Goal: Information Seeking & Learning: Learn about a topic

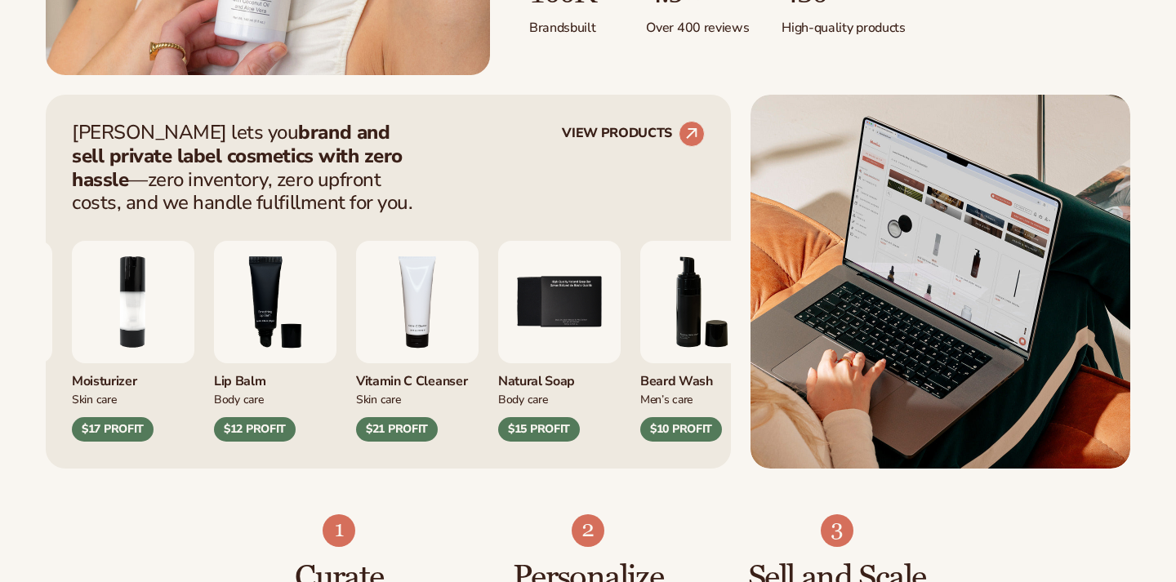
scroll to position [645, 0]
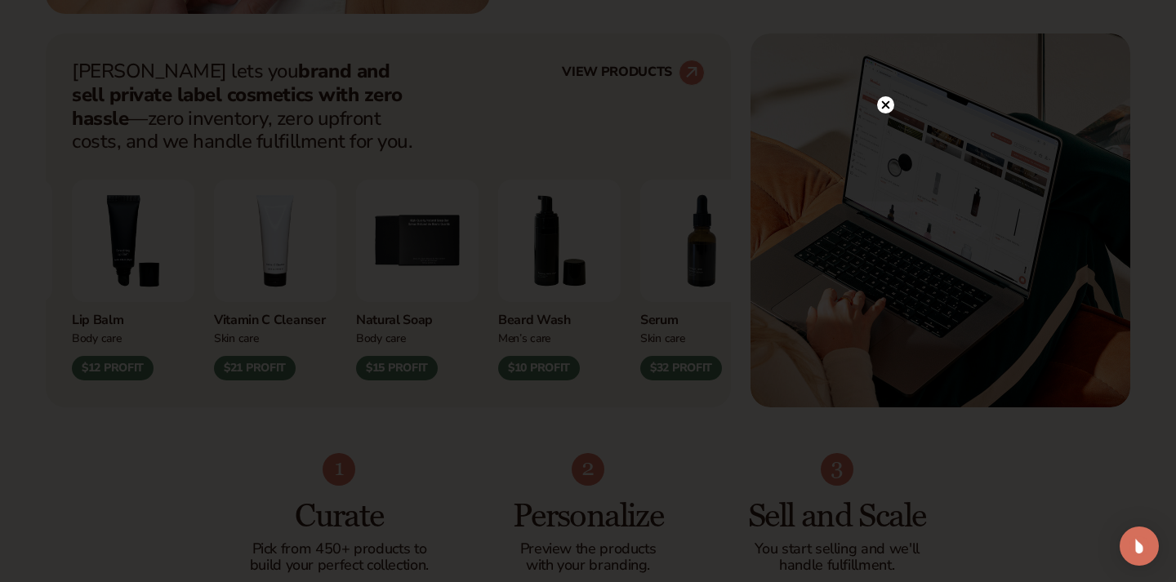
click at [887, 109] on circle at bounding box center [885, 104] width 17 height 17
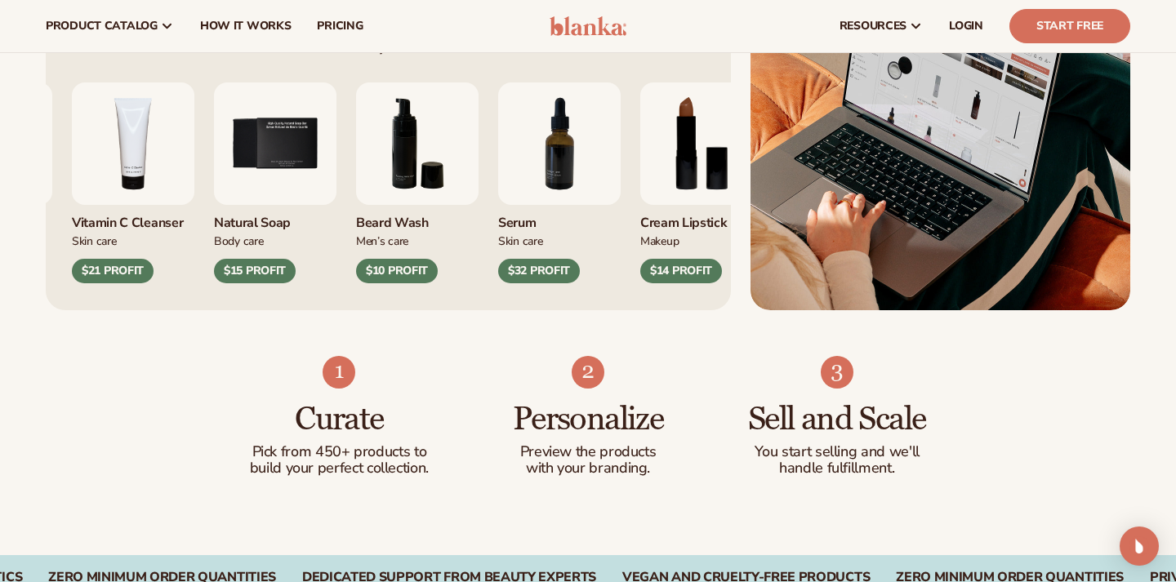
scroll to position [738, 0]
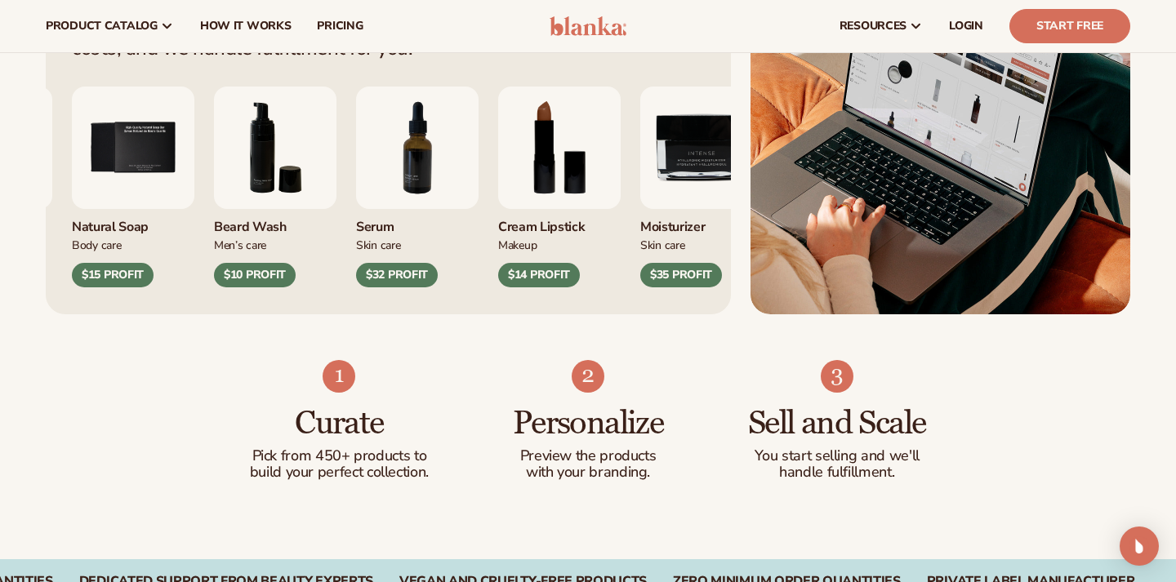
click at [154, 273] on div "$15 PROFIT" at bounding box center [113, 275] width 82 height 24
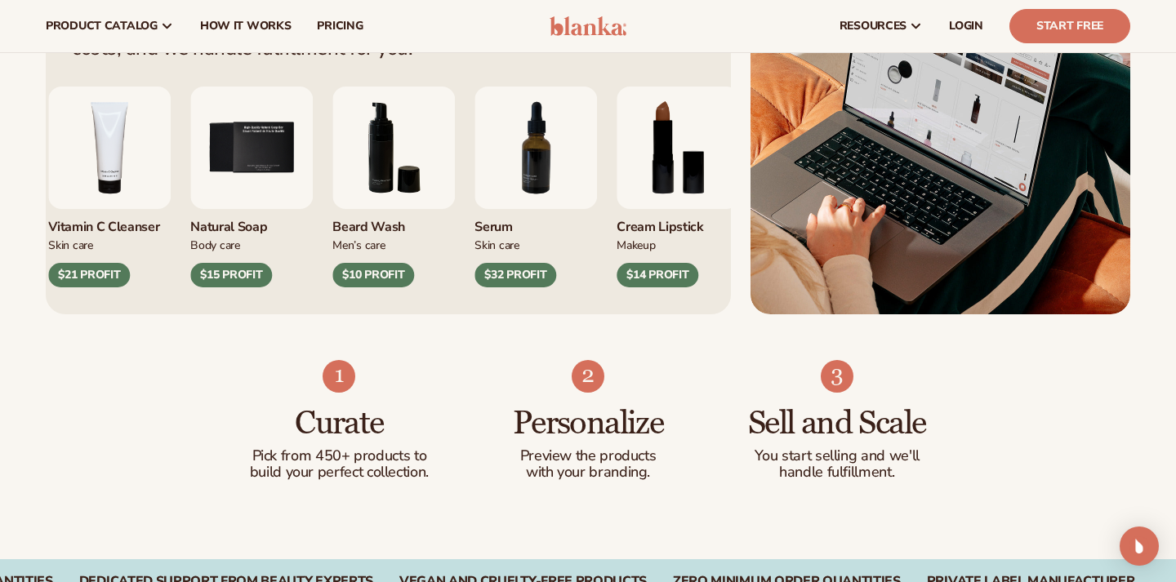
click at [224, 160] on img "5 / 9" at bounding box center [251, 148] width 122 height 122
click at [203, 203] on img "5 / 9" at bounding box center [251, 148] width 122 height 122
click at [116, 203] on img "4 / 9" at bounding box center [109, 148] width 122 height 122
click at [118, 220] on div "Vitamin C Cleanser" at bounding box center [109, 222] width 122 height 27
click at [114, 170] on img "4 / 9" at bounding box center [109, 148] width 122 height 122
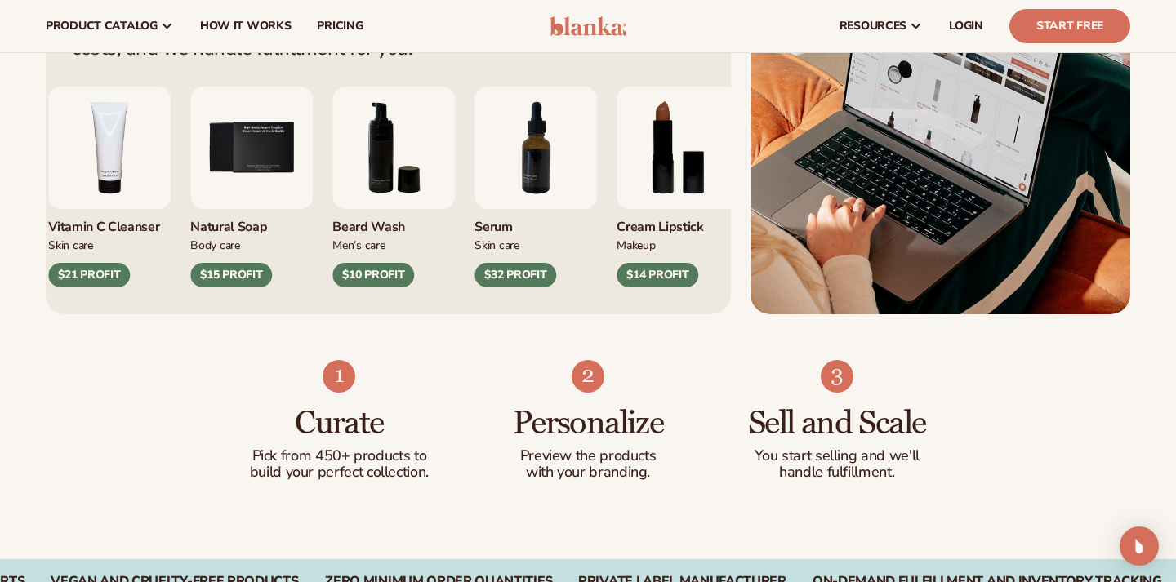
click at [109, 263] on div "$21 PROFIT" at bounding box center [89, 275] width 82 height 24
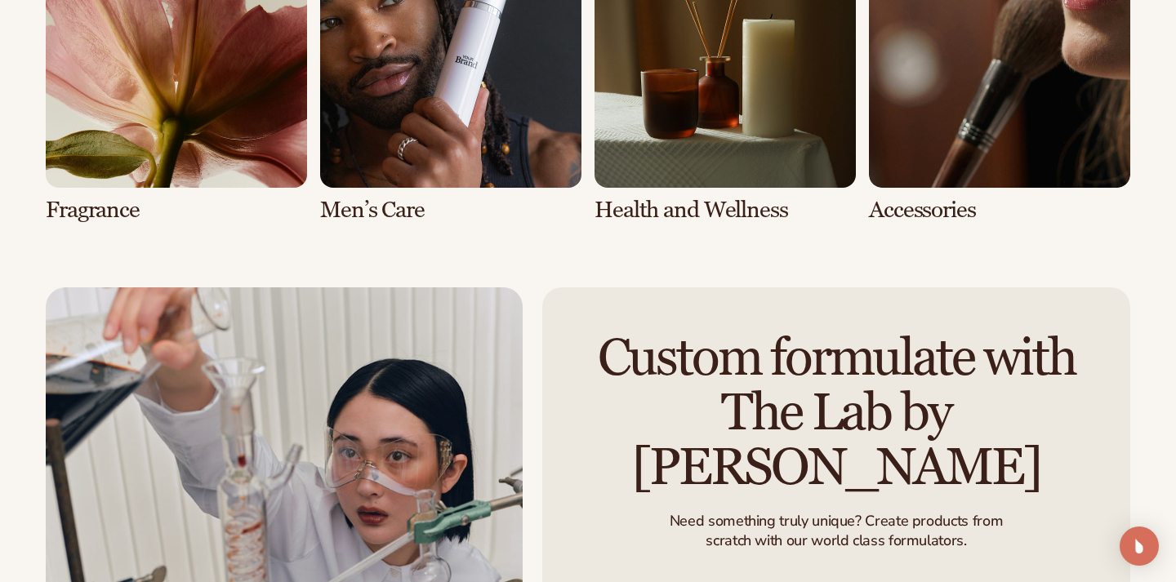
scroll to position [3586, 0]
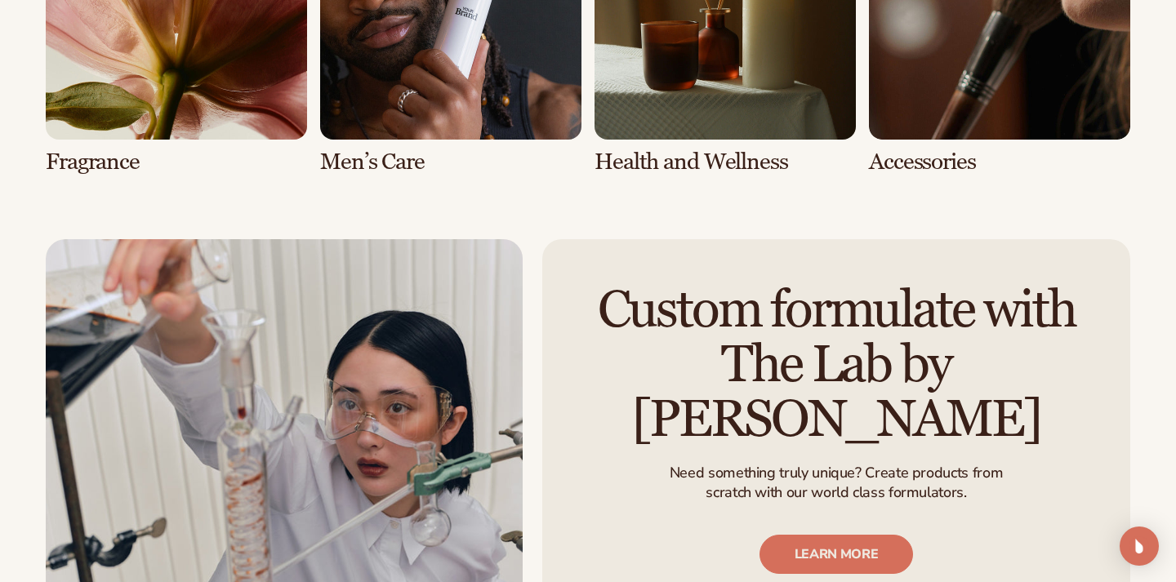
click at [702, 131] on link "7 / 8" at bounding box center [724, 26] width 261 height 296
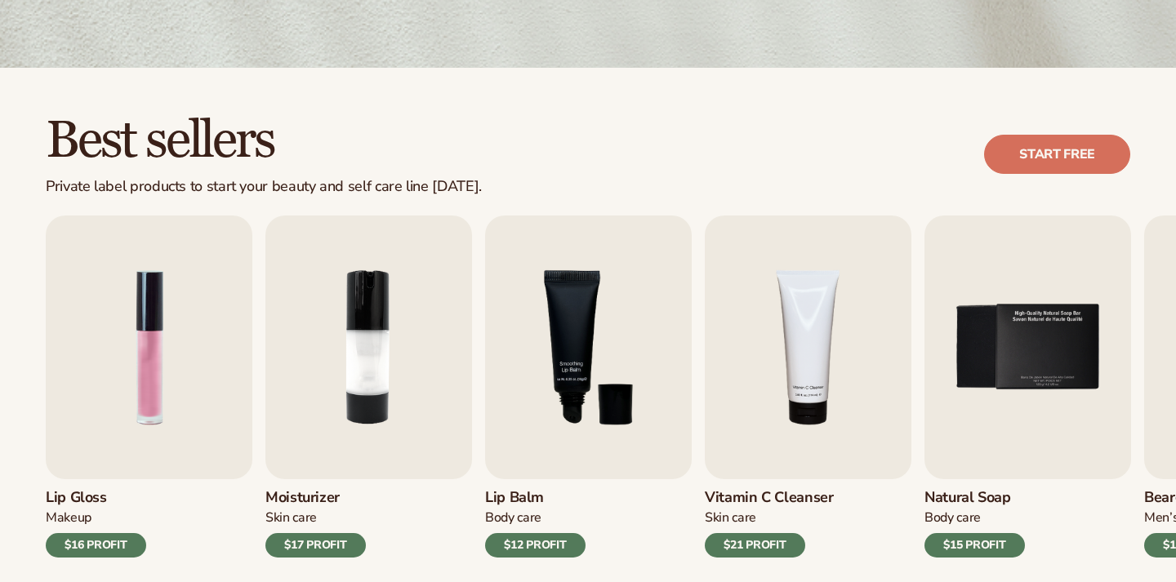
scroll to position [515, 0]
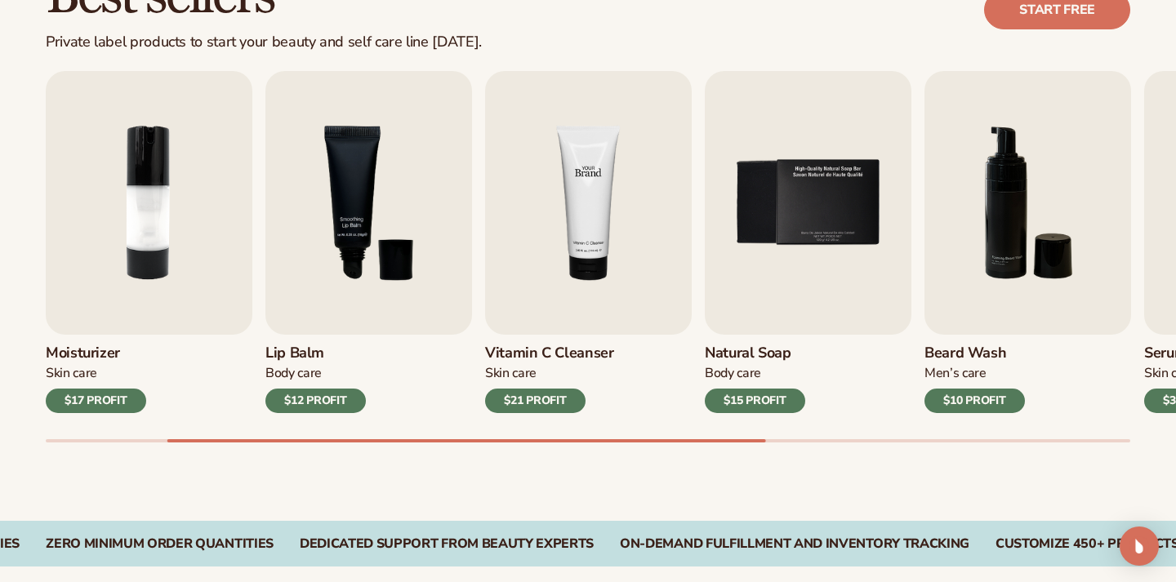
click at [579, 228] on img "4 / 9" at bounding box center [588, 203] width 207 height 264
click at [559, 410] on div "$21 PROFIT" at bounding box center [535, 401] width 100 height 24
click at [558, 259] on img "4 / 9" at bounding box center [588, 203] width 207 height 264
click at [592, 165] on img "4 / 9" at bounding box center [588, 203] width 207 height 264
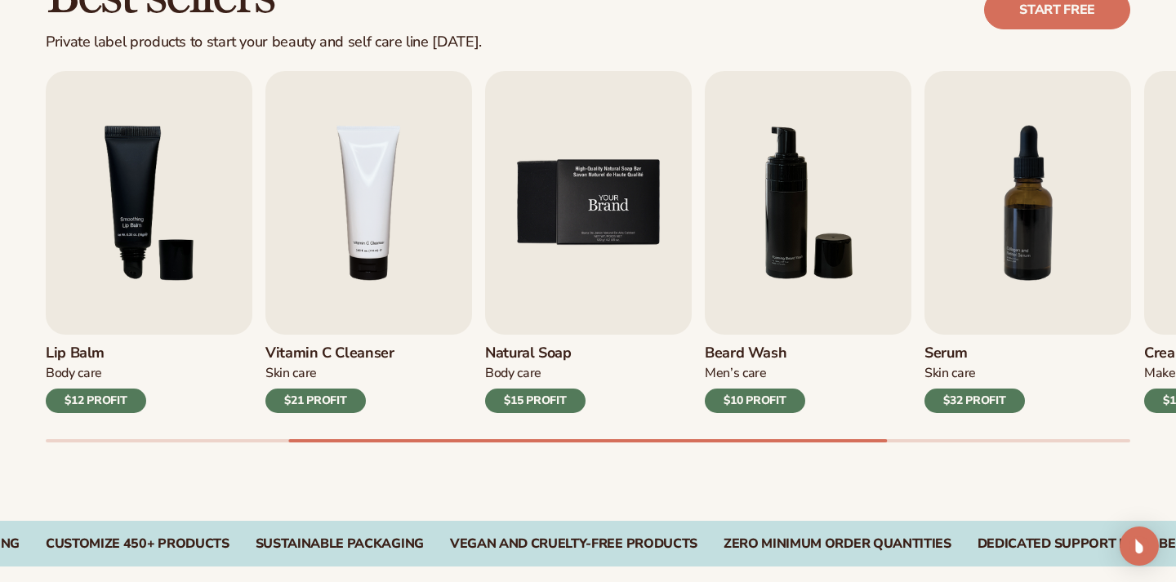
click at [549, 180] on img "5 / 9" at bounding box center [588, 203] width 207 height 264
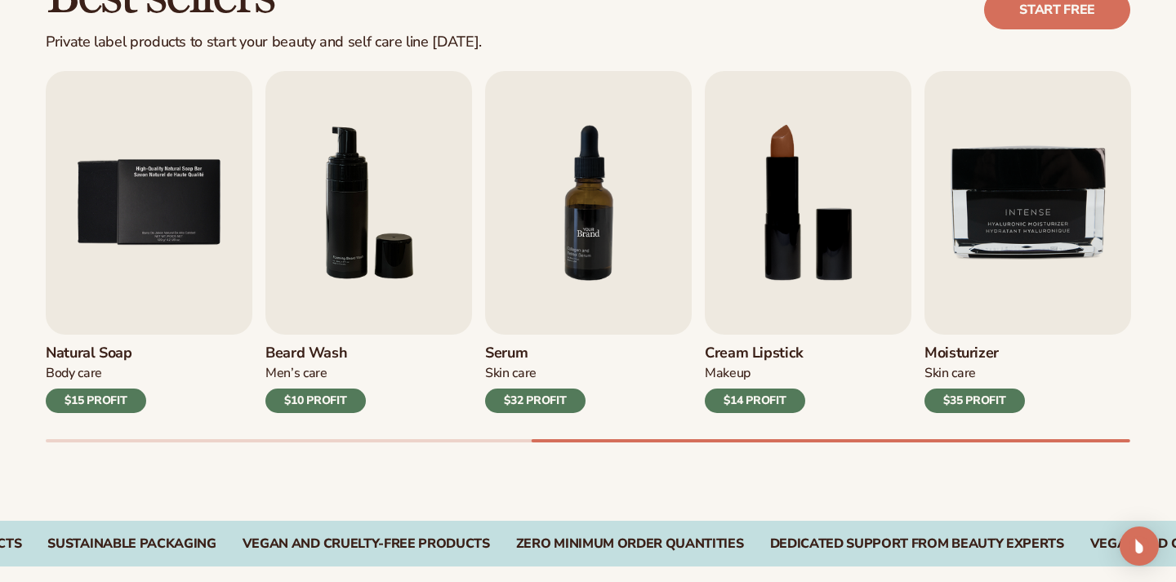
click at [648, 232] on img "7 / 9" at bounding box center [588, 203] width 207 height 264
click at [608, 232] on img "7 / 9" at bounding box center [588, 203] width 207 height 264
click at [511, 396] on div "$32 PROFIT" at bounding box center [535, 401] width 100 height 24
click at [647, 210] on img "7 / 9" at bounding box center [588, 203] width 207 height 264
